Goal: Check status: Check status

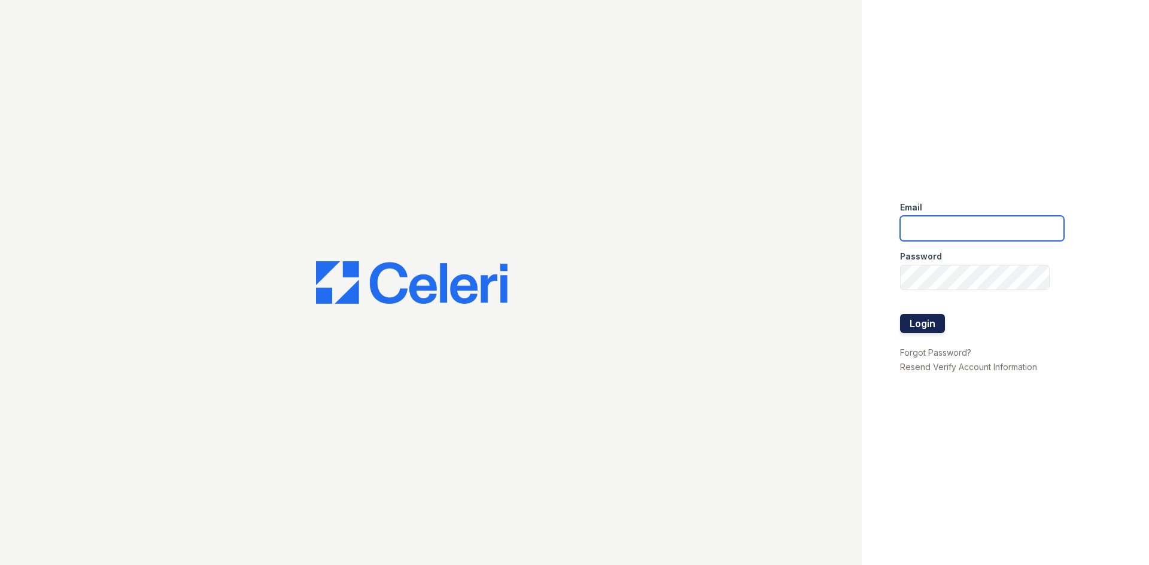
type input "renewtowncenter@trinity-pm.com"
click at [920, 321] on button "Login" at bounding box center [922, 323] width 45 height 19
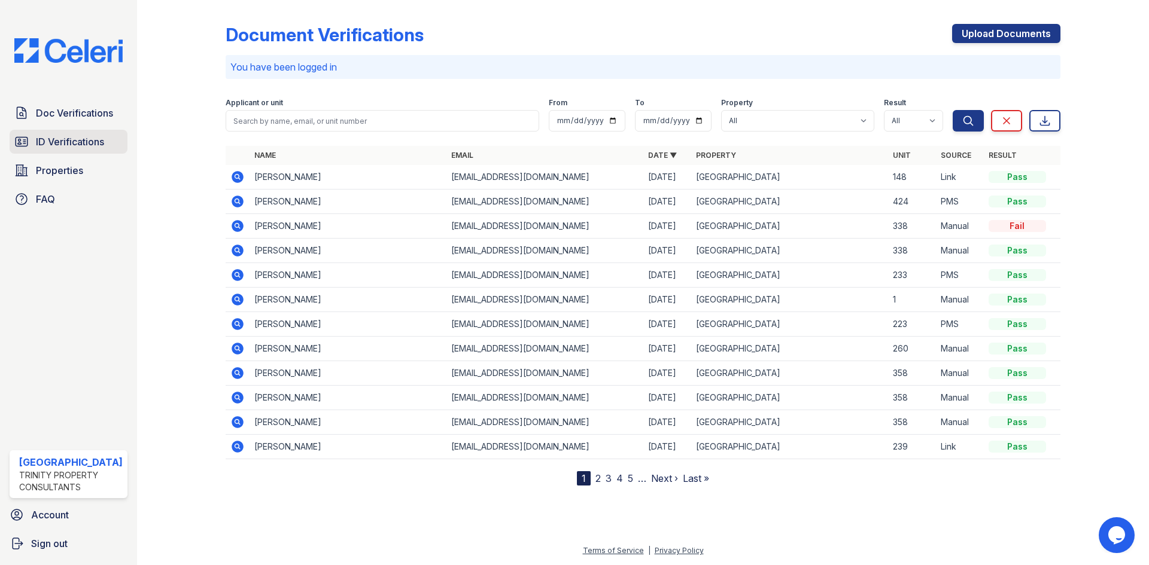
click at [60, 145] on span "ID Verifications" at bounding box center [70, 142] width 68 height 14
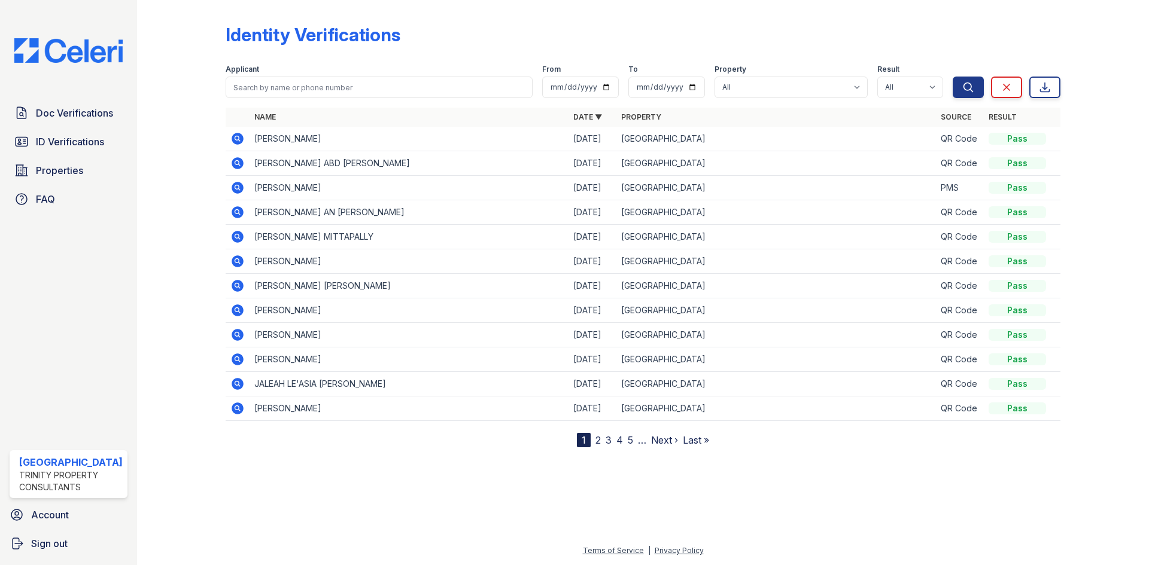
click at [239, 138] on icon at bounding box center [238, 139] width 12 height 12
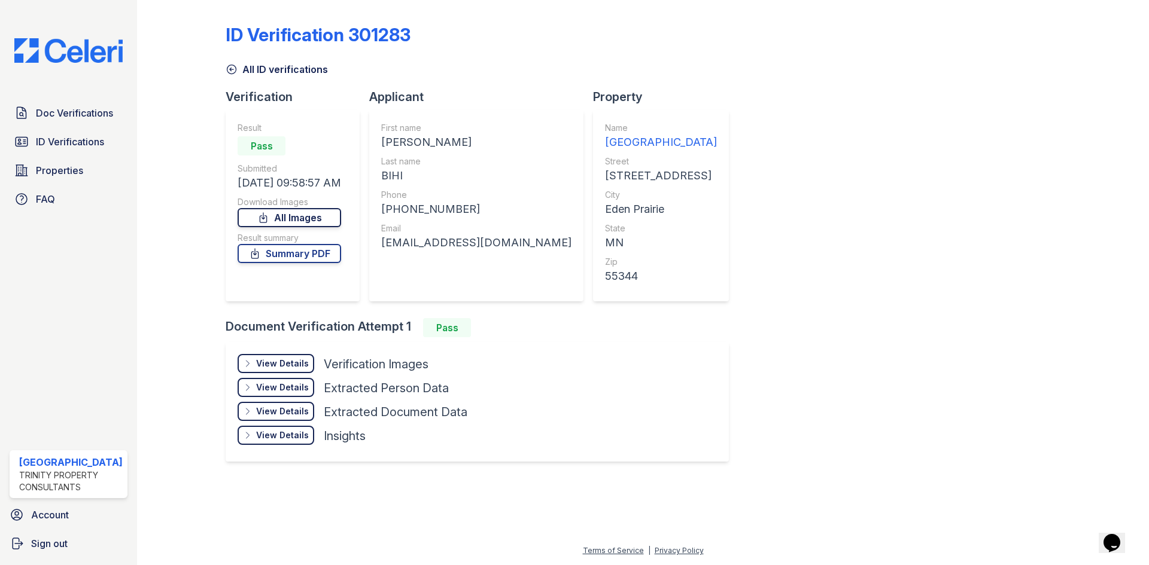
click at [278, 222] on link "All Images" at bounding box center [290, 217] width 104 height 19
click at [314, 254] on link "Summary PDF" at bounding box center [290, 253] width 104 height 19
click at [62, 118] on span "Doc Verifications" at bounding box center [74, 113] width 77 height 14
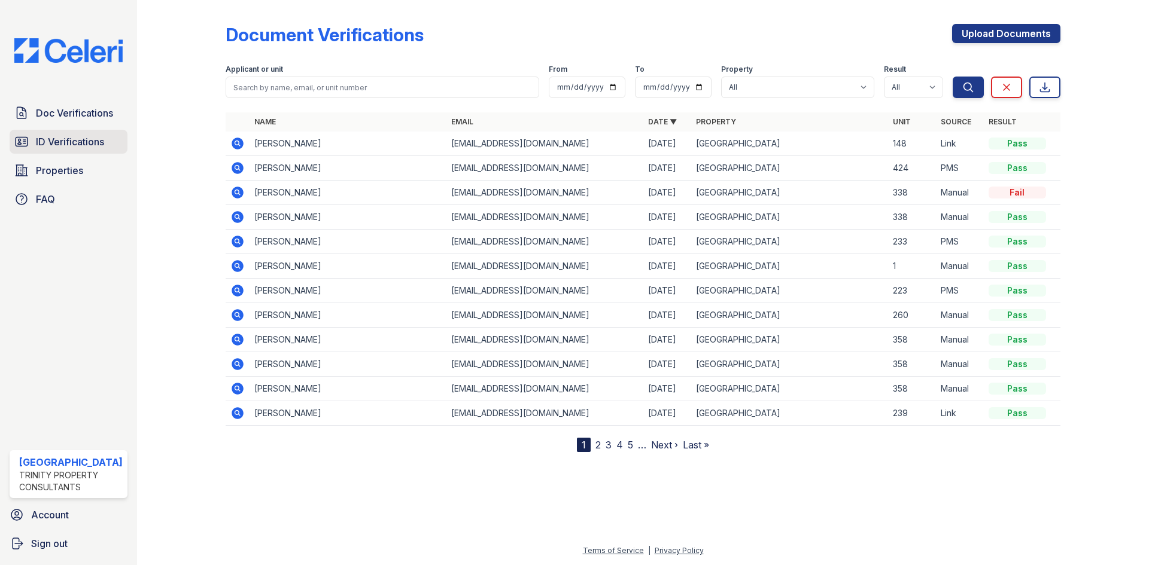
click at [69, 135] on span "ID Verifications" at bounding box center [70, 142] width 68 height 14
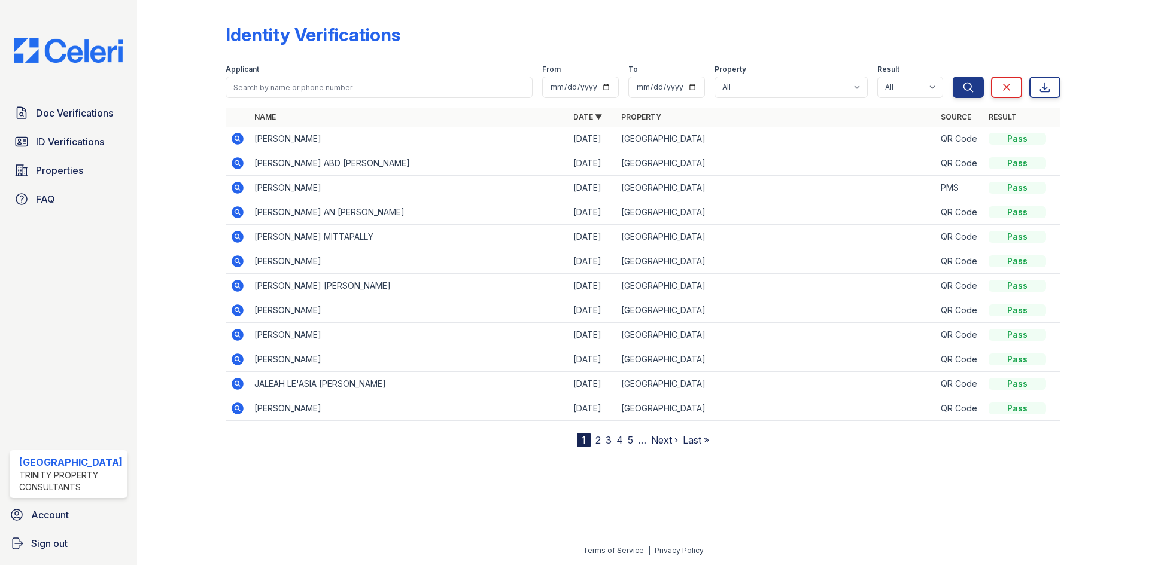
click at [241, 160] on icon at bounding box center [238, 163] width 12 height 12
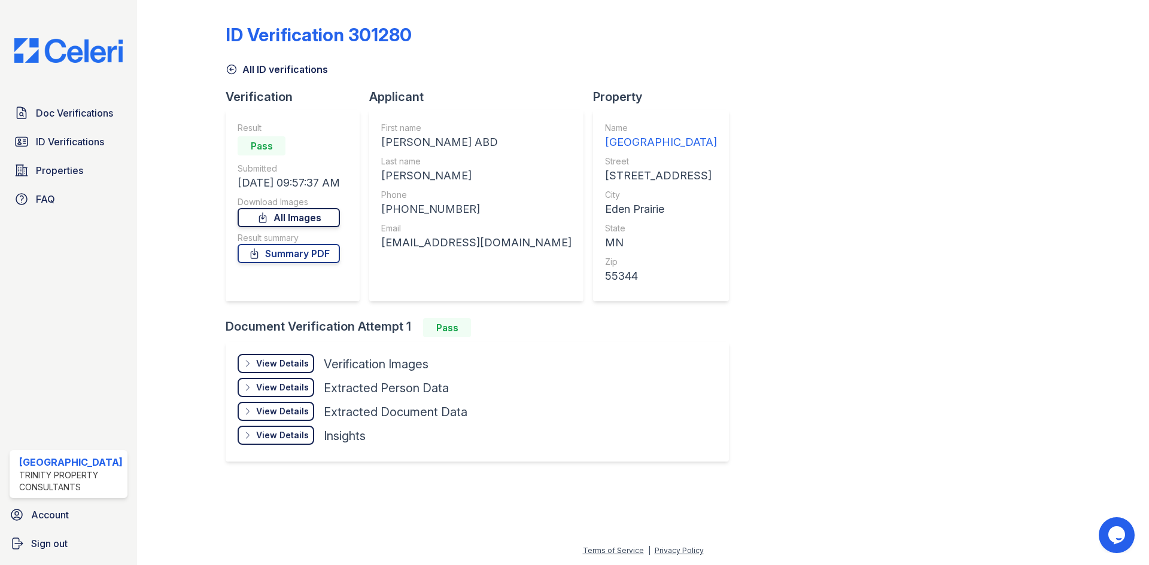
click at [321, 219] on link "All Images" at bounding box center [289, 217] width 102 height 19
click at [306, 258] on link "Summary PDF" at bounding box center [289, 253] width 102 height 19
